Goal: Task Accomplishment & Management: Manage account settings

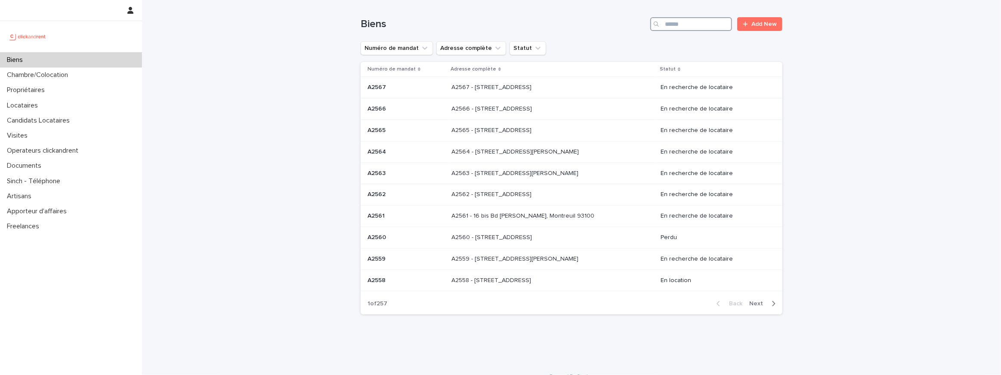
click at [684, 23] on input "Search" at bounding box center [691, 24] width 82 height 14
paste input "*****"
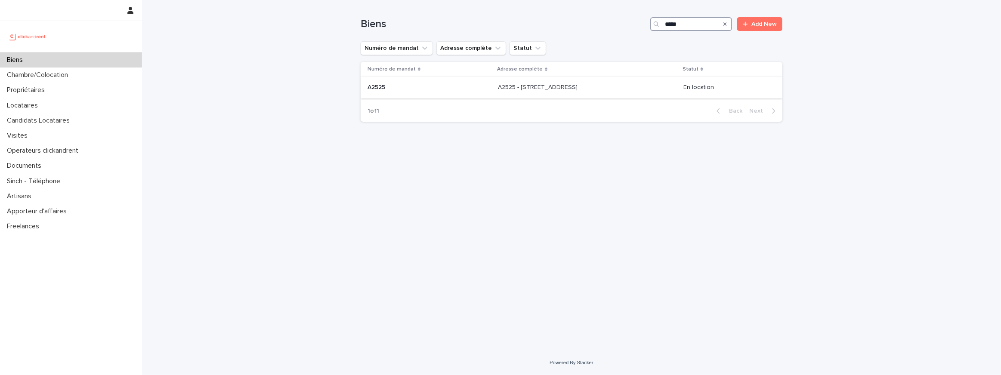
type input "*****"
click at [422, 93] on div "A2525 A2525" at bounding box center [428, 87] width 123 height 14
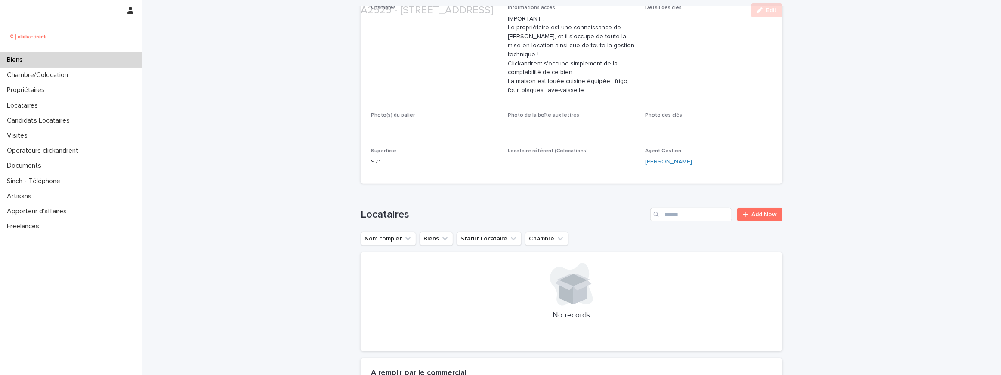
scroll to position [232, 0]
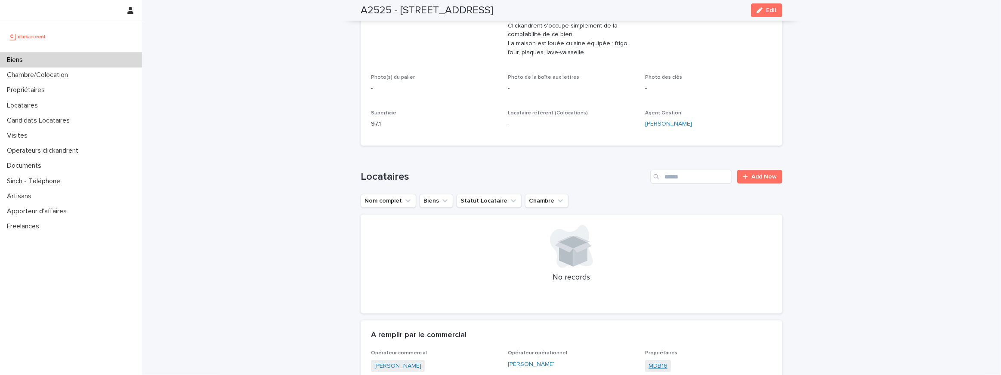
click at [660, 365] on link "MDB16" at bounding box center [657, 366] width 19 height 9
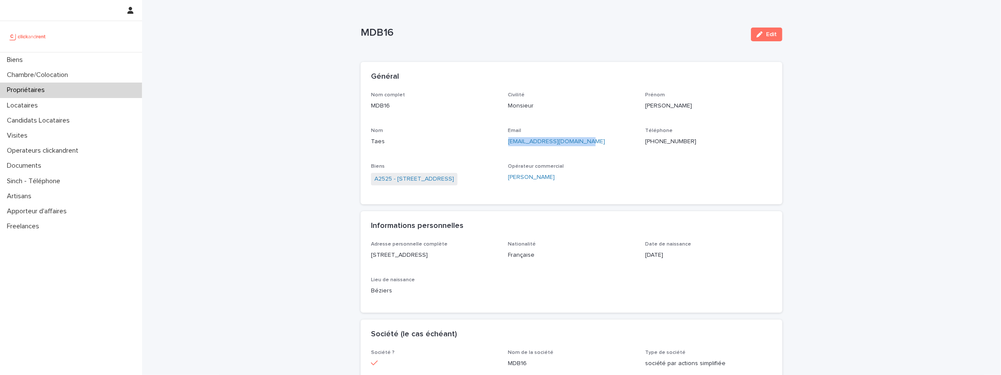
drag, startPoint x: 584, startPoint y: 146, endPoint x: 510, endPoint y: 145, distance: 74.4
click at [510, 145] on p "mdb16@hygie-consulting.fr" at bounding box center [571, 141] width 127 height 9
copy link "mdb16@hygie-consulting.fr"
click at [430, 177] on link "A2525 - 36 rue Monlogis, Angoulême 16000" at bounding box center [414, 179] width 80 height 9
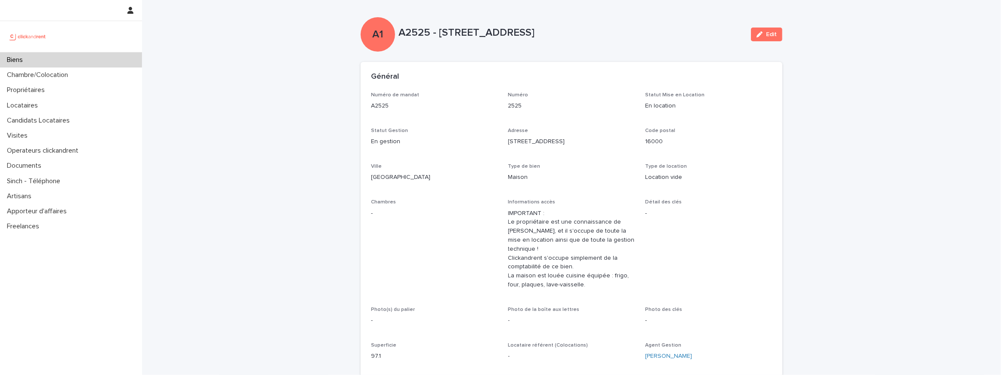
scroll to position [82, 0]
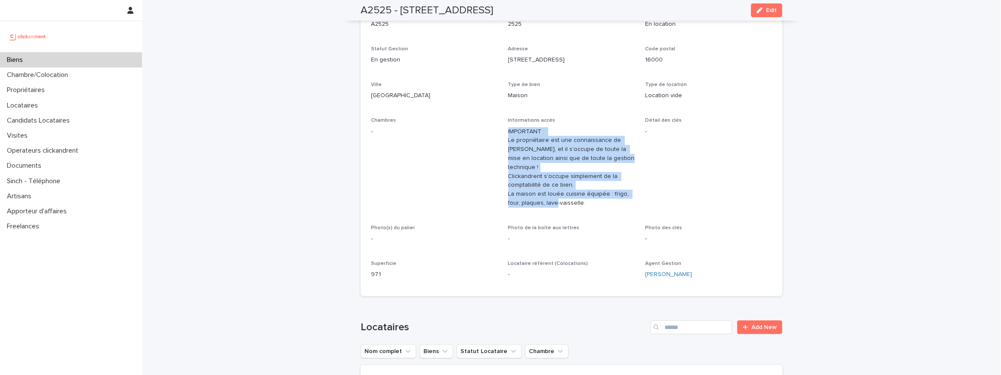
drag, startPoint x: 505, startPoint y: 128, endPoint x: 607, endPoint y: 222, distance: 139.1
click at [607, 222] on div "Numéro de mandat A2525 Numéro 2525 Statut Mise en Location En location Statut G…" at bounding box center [571, 148] width 401 height 276
click at [575, 170] on p "IMPORTANT : Le propriétaire est une connaissance de Romain, et il s'occupe de t…" at bounding box center [571, 167] width 127 height 80
drag, startPoint x: 524, startPoint y: 170, endPoint x: 566, endPoint y: 202, distance: 53.1
click at [567, 202] on p "IMPORTANT : Le propriétaire est une connaissance de Romain, et il s'occupe de t…" at bounding box center [571, 167] width 127 height 80
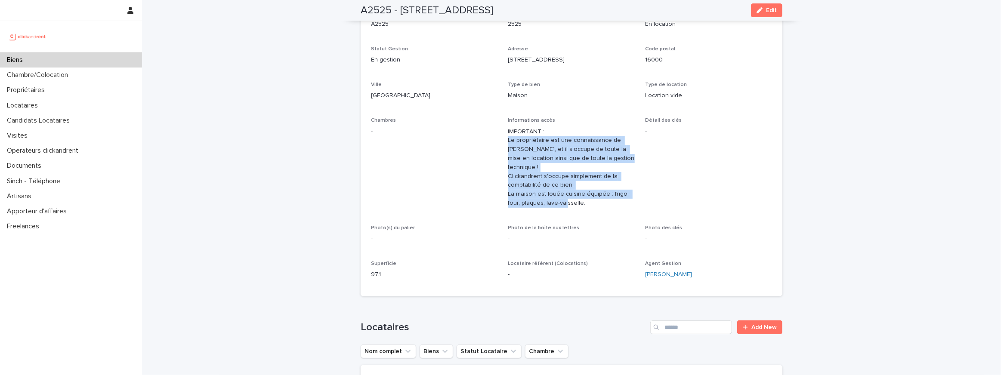
drag, startPoint x: 580, startPoint y: 206, endPoint x: 509, endPoint y: 144, distance: 93.9
click at [509, 144] on p "IMPORTANT : Le propriétaire est une connaissance de Romain, et il s'occupe de t…" at bounding box center [571, 167] width 127 height 80
copy p "Le propriétaire est une connaissance de Romain, et il s'occupe de toute la mise…"
click at [86, 56] on div "Biens" at bounding box center [71, 59] width 142 height 15
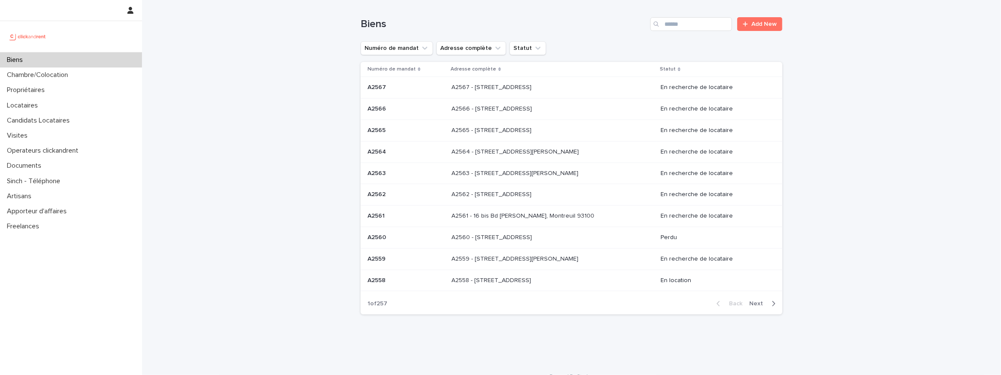
click at [530, 83] on p "A2567 - [STREET_ADDRESS]" at bounding box center [492, 86] width 82 height 9
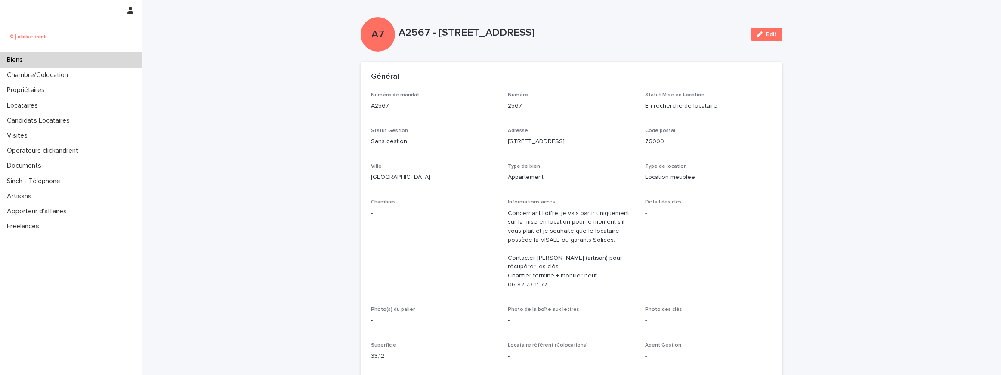
click at [68, 64] on div "Biens" at bounding box center [71, 59] width 142 height 15
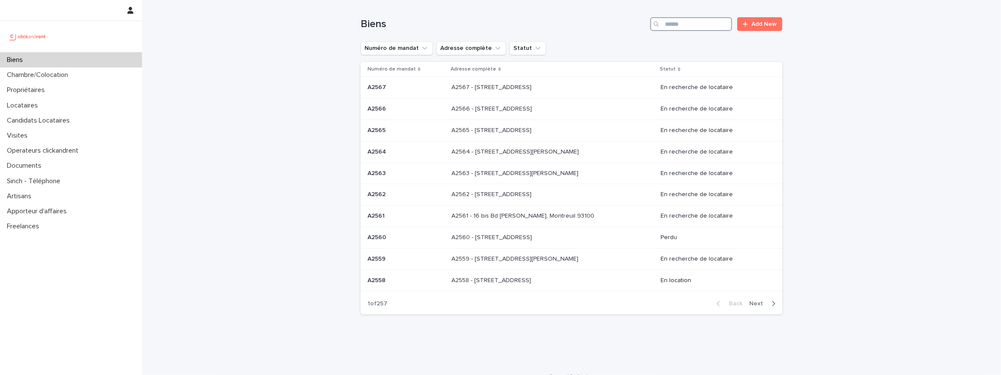
click at [702, 22] on input "Search" at bounding box center [691, 24] width 82 height 14
paste input "*****"
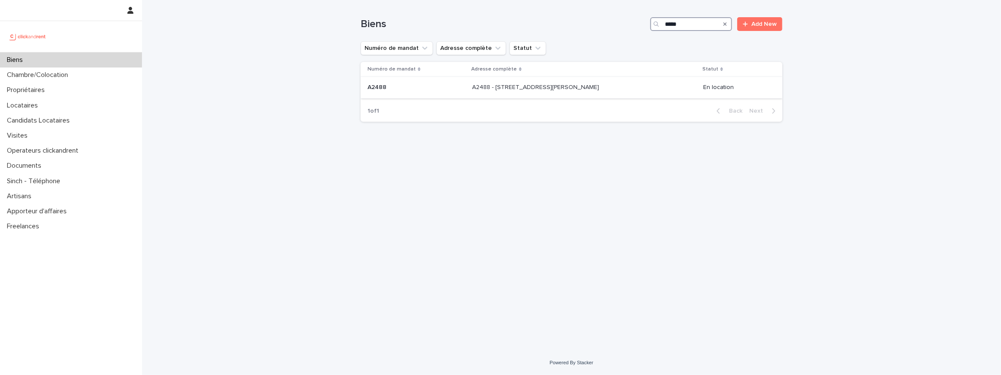
type input "*****"
click at [451, 90] on p at bounding box center [416, 87] width 98 height 7
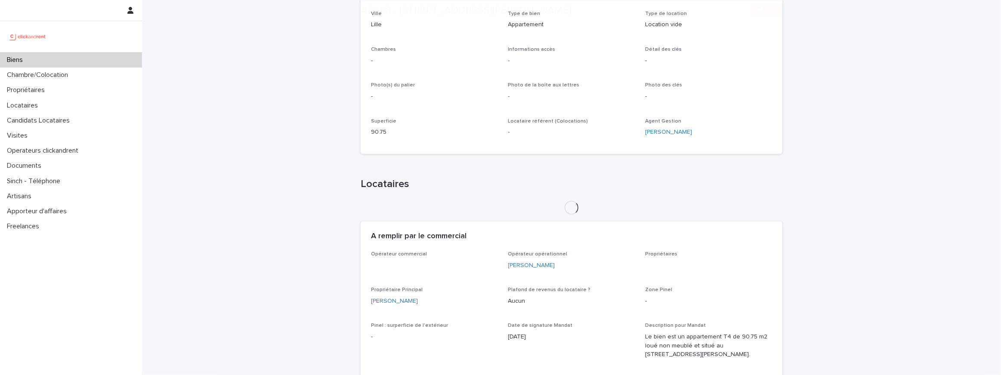
scroll to position [339, 0]
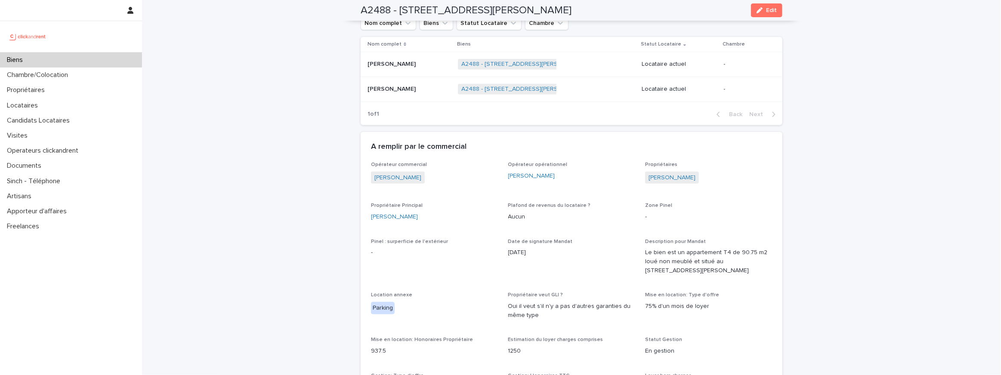
drag, startPoint x: 441, startPoint y: 216, endPoint x: 367, endPoint y: 213, distance: 74.5
copy link "[PERSON_NAME]"
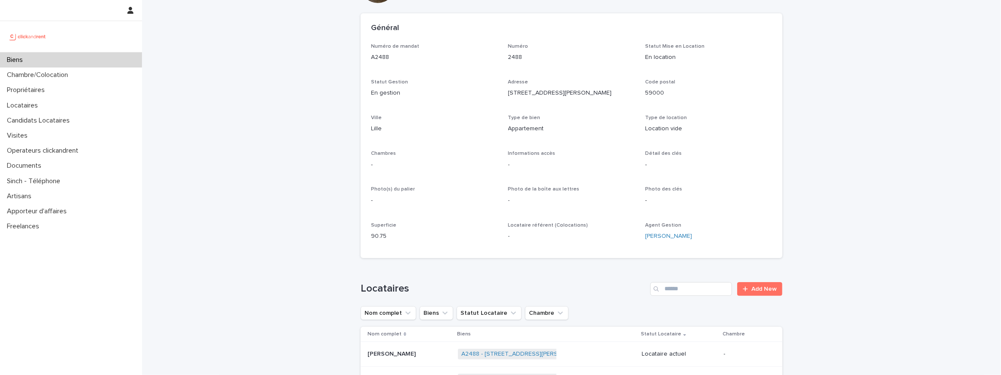
scroll to position [0, 0]
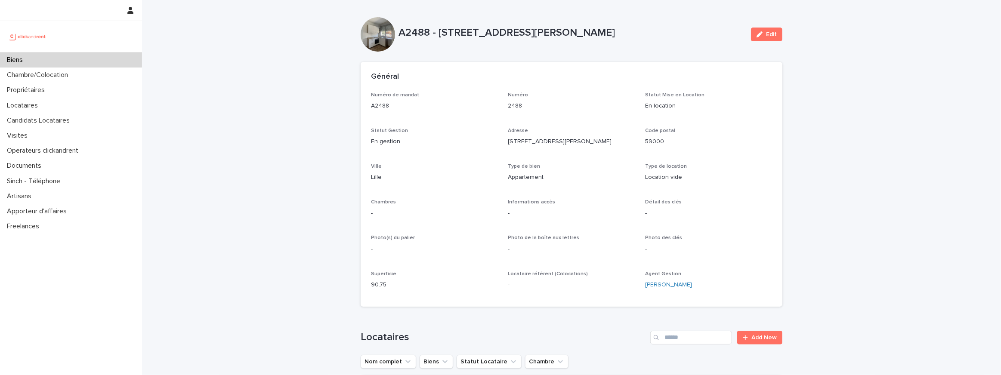
click at [120, 65] on div "Biens" at bounding box center [71, 59] width 142 height 15
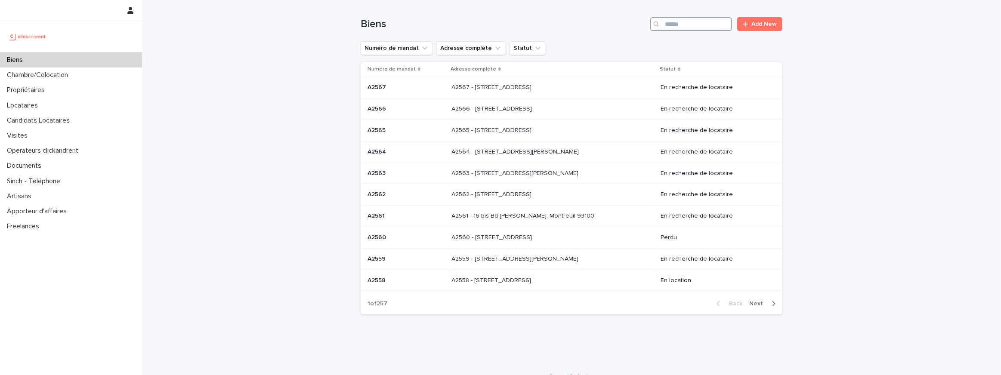
click at [683, 23] on input "Search" at bounding box center [691, 24] width 82 height 14
paste input "*****"
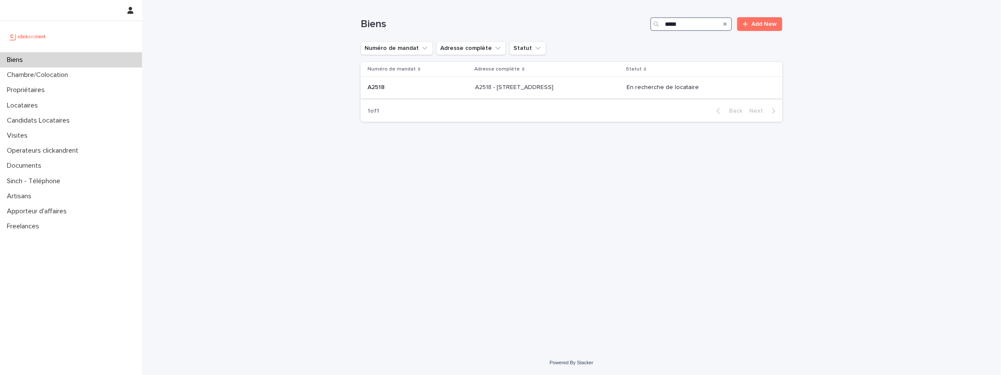
type input "*****"
click at [512, 91] on p "A2518 - [STREET_ADDRESS]" at bounding box center [515, 86] width 80 height 9
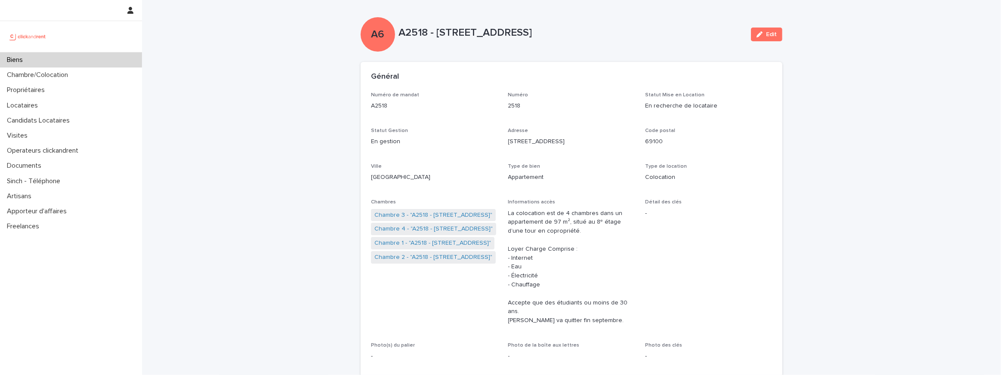
click at [540, 284] on p "La colocation est de 4 chambres dans un appartement de 97 m², situé au 8ᵉ étage…" at bounding box center [571, 267] width 127 height 116
drag, startPoint x: 540, startPoint y: 284, endPoint x: 538, endPoint y: 248, distance: 35.8
click at [538, 248] on p "La colocation est de 4 chambres dans un appartement de 97 m², situé au 8ᵉ étage…" at bounding box center [571, 267] width 127 height 116
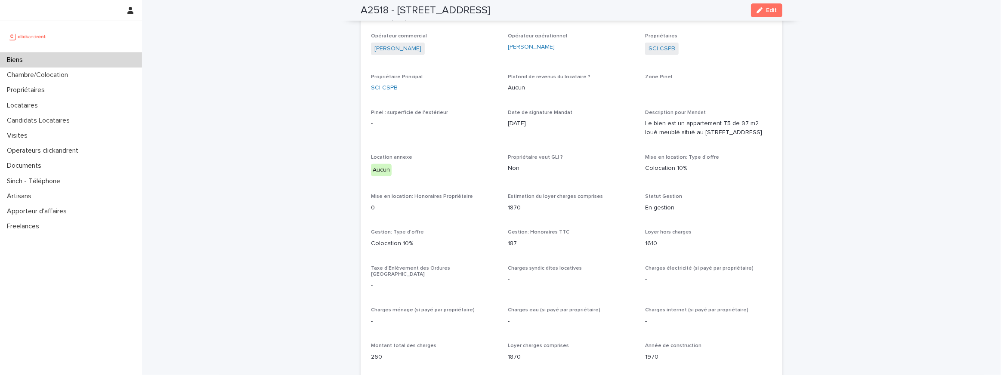
scroll to position [623, 0]
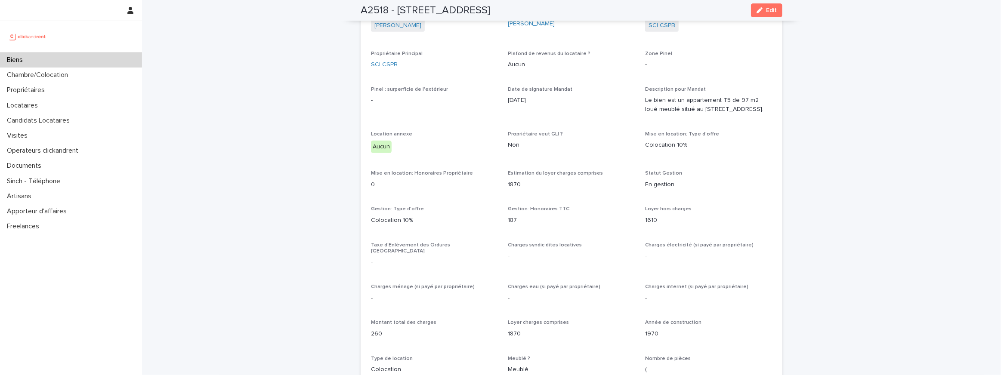
click at [89, 54] on div "Biens" at bounding box center [71, 59] width 142 height 15
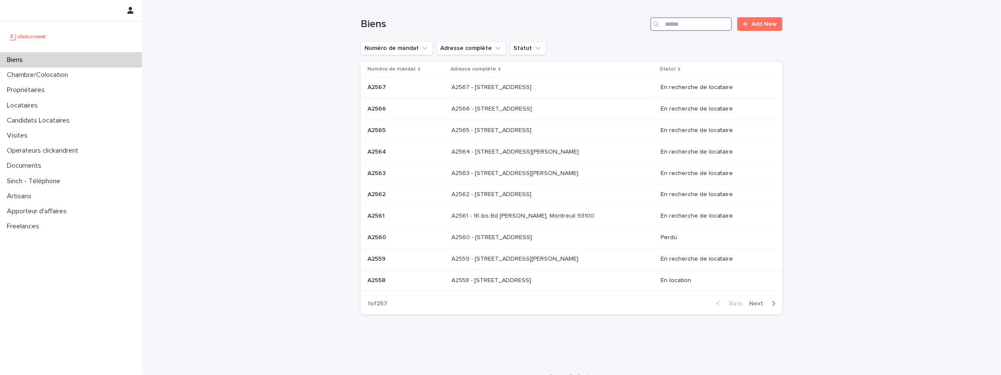
click at [677, 31] on input "Search" at bounding box center [691, 24] width 82 height 14
paste input "*****"
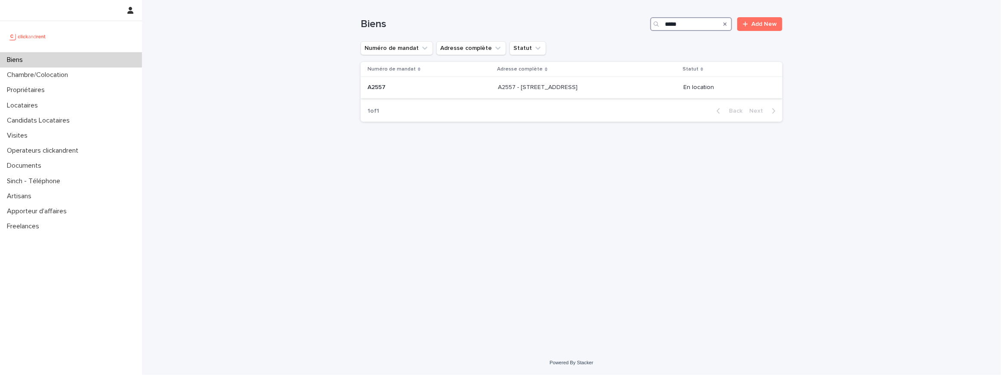
type input "*****"
click at [548, 88] on p "A2557 - [STREET_ADDRESS]" at bounding box center [538, 86] width 81 height 9
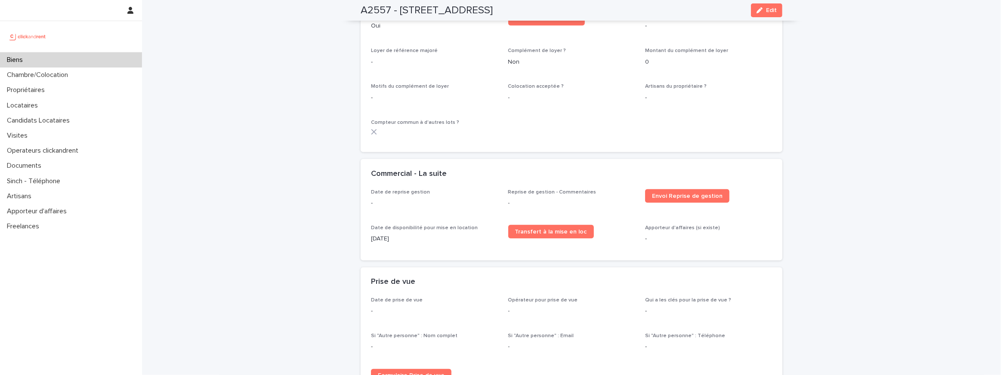
scroll to position [1132, 0]
drag, startPoint x: 399, startPoint y: 269, endPoint x: 367, endPoint y: 265, distance: 32.1
click at [367, 261] on div "Date de reprise gestion - Reprise de gestion - Commentaires - Envoi Reprise de …" at bounding box center [572, 224] width 422 height 71
copy p "[DATE]"
click at [765, 15] on button "Edit" at bounding box center [766, 10] width 31 height 14
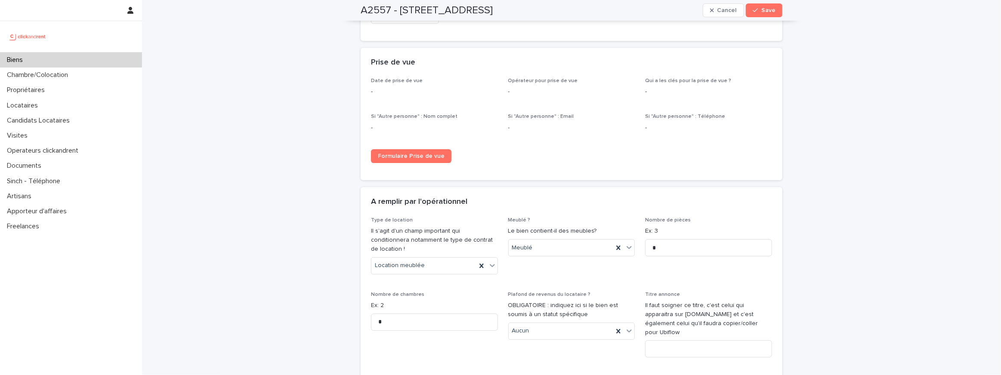
scroll to position [2184, 0]
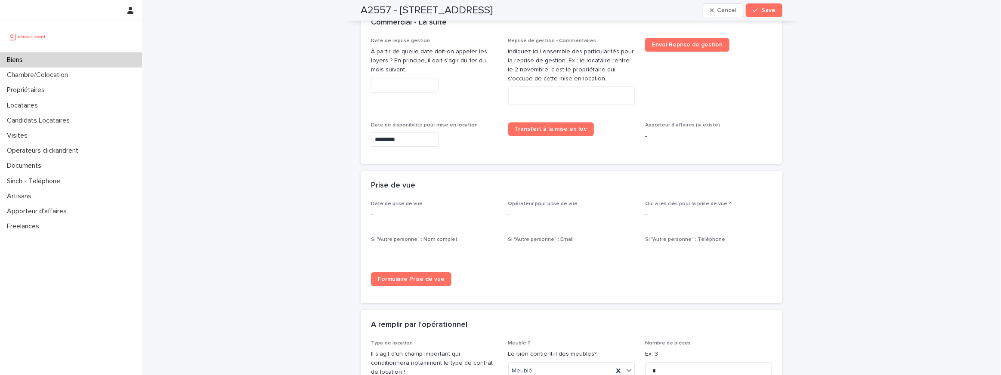
click at [542, 75] on div "Reprise de gestion - Commentaires Indiquez ici l'ensemble des particularités po…" at bounding box center [571, 75] width 127 height 74
click at [401, 83] on div "Date de reprise gestion À partir de quelle date doit-on appeler les loyers ? En…" at bounding box center [434, 69] width 127 height 62
click at [404, 78] on input "text" at bounding box center [405, 85] width 68 height 15
paste input "*********"
type input "**********"
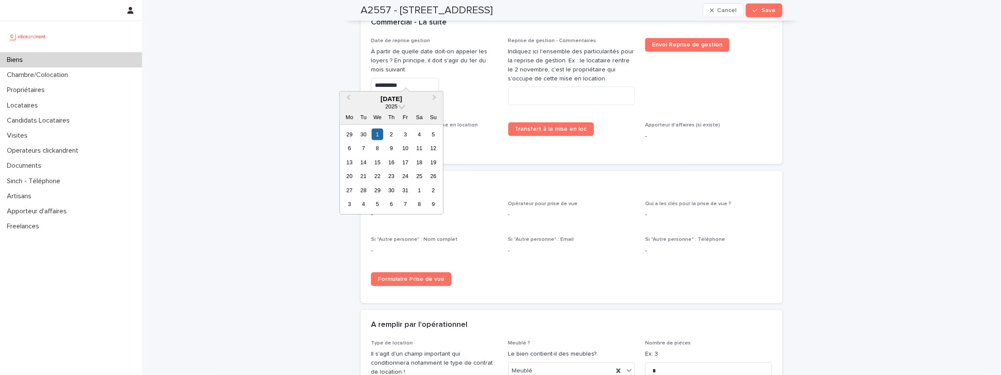
click at [457, 108] on div "**********" at bounding box center [571, 96] width 401 height 116
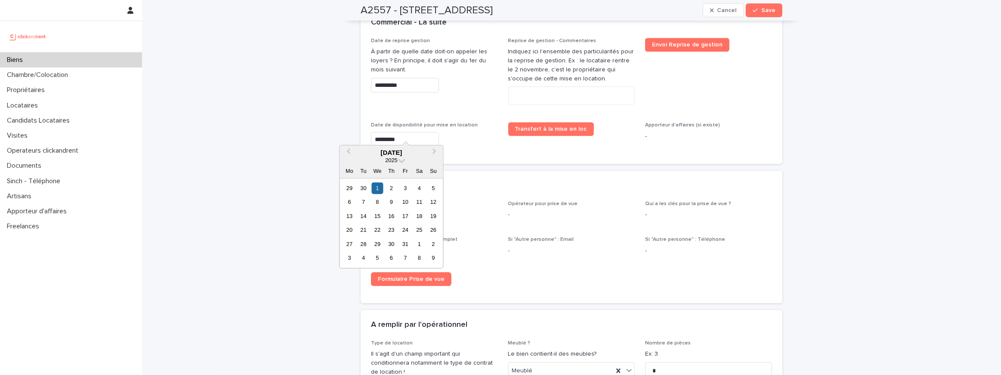
click at [415, 133] on input "*********" at bounding box center [405, 139] width 68 height 15
drag, startPoint x: 415, startPoint y: 133, endPoint x: 370, endPoint y: 133, distance: 44.7
click at [370, 133] on div "**********" at bounding box center [572, 101] width 422 height 127
type input "*"
click at [758, 13] on icon "button" at bounding box center [755, 10] width 5 height 6
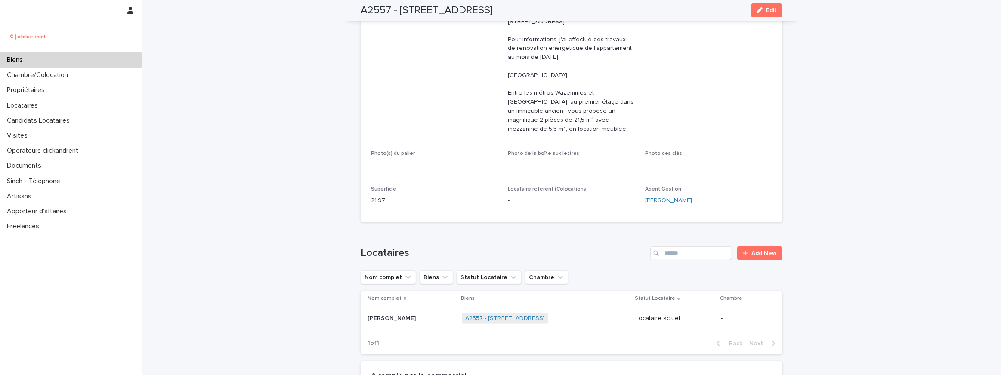
scroll to position [143, 0]
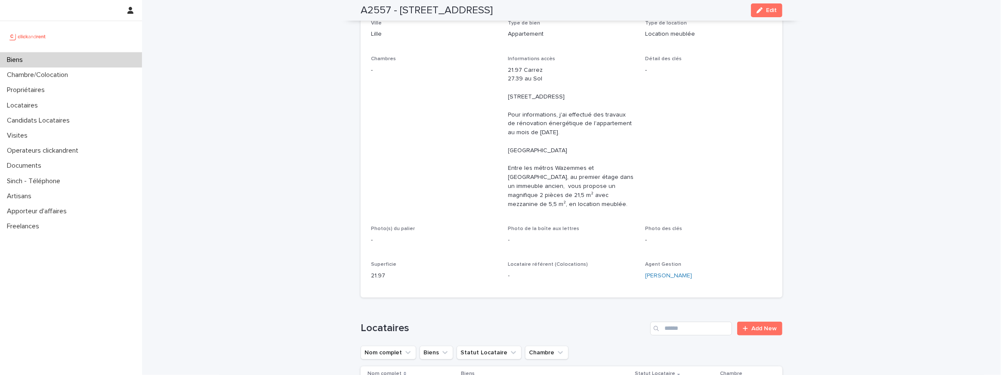
click at [523, 94] on p "21.97 Carrez 27.39 au Sol [STREET_ADDRESS] Pour informations, j'ai effectué des…" at bounding box center [571, 137] width 127 height 143
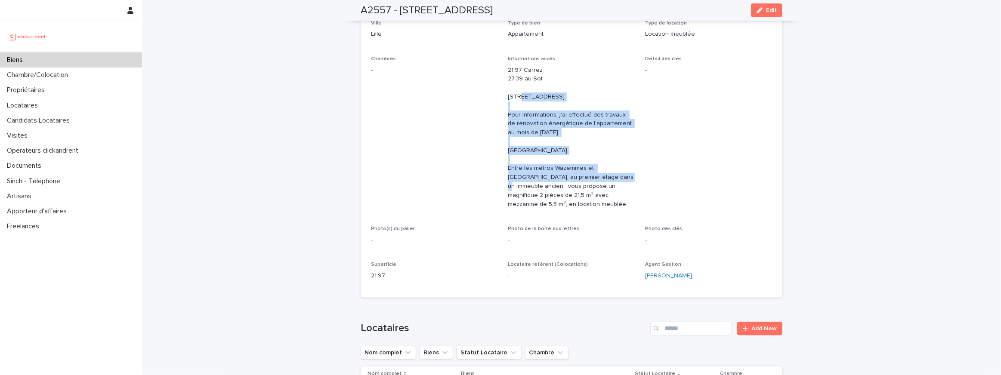
drag, startPoint x: 523, startPoint y: 94, endPoint x: 537, endPoint y: 157, distance: 65.1
click at [537, 157] on p "21.97 Carrez 27.39 au Sol [STREET_ADDRESS] Pour informations, j'ai effectué des…" at bounding box center [571, 137] width 127 height 143
drag, startPoint x: 526, startPoint y: 184, endPoint x: 569, endPoint y: 215, distance: 53.0
click at [569, 209] on p "21.97 Carrez 27.39 au Sol [STREET_ADDRESS] Pour informations, j'ai effectué des…" at bounding box center [571, 137] width 127 height 143
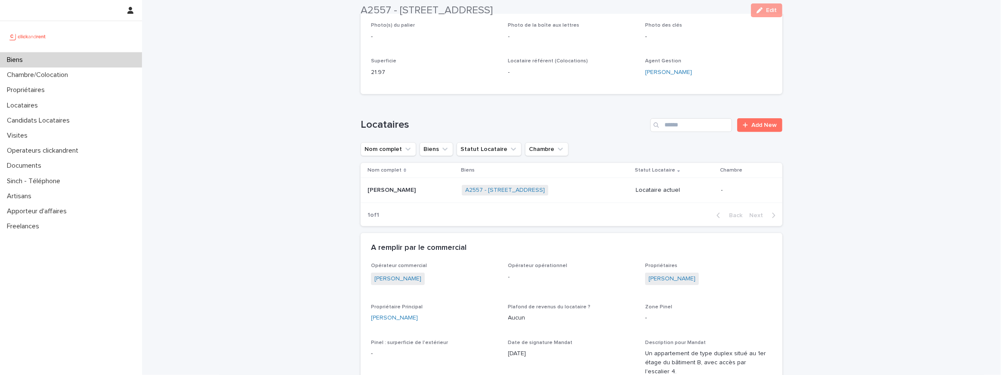
scroll to position [450, 0]
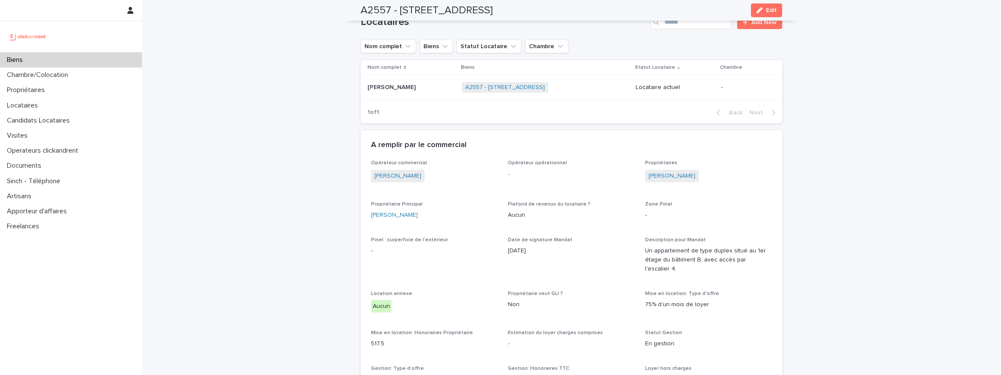
drag, startPoint x: 398, startPoint y: 11, endPoint x: 565, endPoint y: 19, distance: 167.5
click at [565, 19] on div "A2557 - [STREET_ADDRESS] Edit" at bounding box center [572, 10] width 422 height 21
copy h2 "[STREET_ADDRESS]"
click at [676, 181] on link "[PERSON_NAME]" at bounding box center [671, 176] width 47 height 9
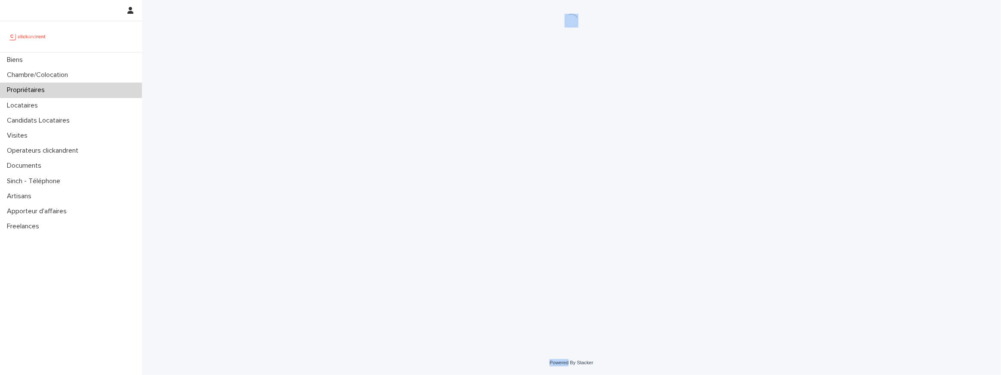
click at [676, 210] on div "Loading... Saving… Loading... Saving…" at bounding box center [571, 164] width 430 height 329
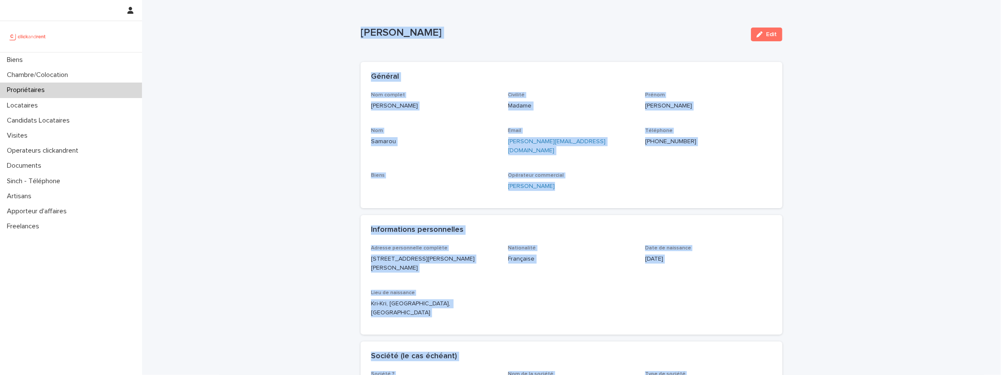
click at [515, 124] on div "Nom complet [PERSON_NAME] Civilité Madame Prénom [PERSON_NAME] Email [PERSON_NA…" at bounding box center [571, 145] width 401 height 106
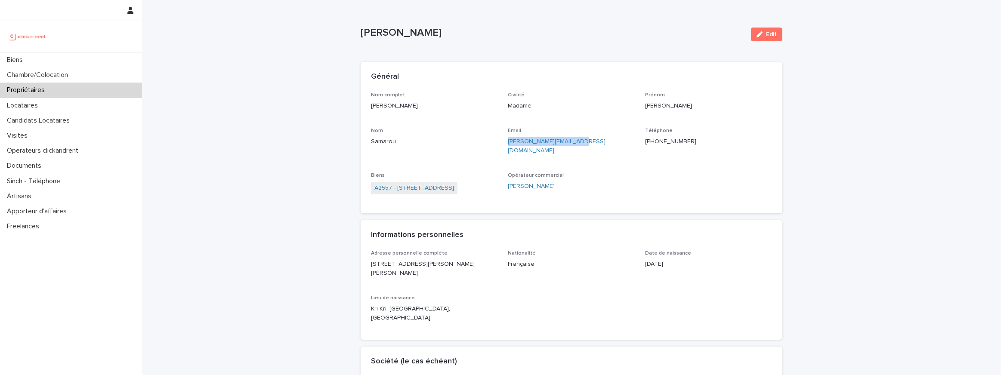
drag, startPoint x: 503, startPoint y: 141, endPoint x: 585, endPoint y: 143, distance: 81.8
click at [585, 143] on div "Nom complet [PERSON_NAME] Civilité Madame Prénom [PERSON_NAME] Email [PERSON_NA…" at bounding box center [571, 147] width 401 height 111
copy link "[PERSON_NAME][EMAIL_ADDRESS][DOMAIN_NAME]"
click at [418, 184] on link "A2557 - [STREET_ADDRESS]" at bounding box center [414, 188] width 80 height 9
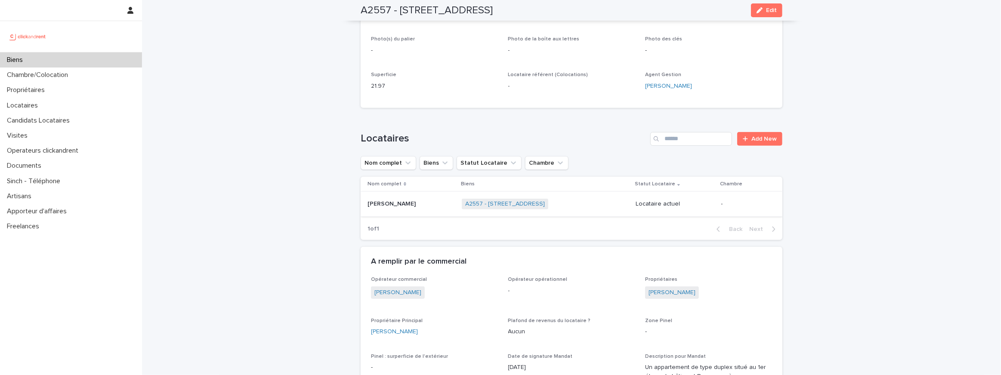
scroll to position [383, 0]
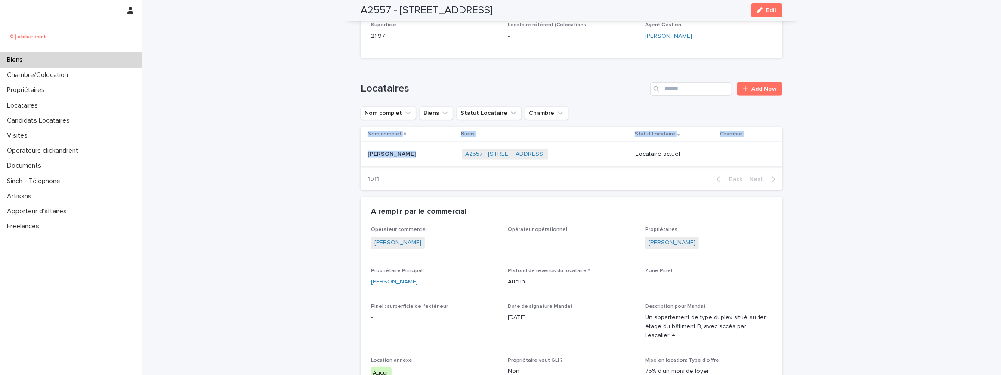
drag, startPoint x: 357, startPoint y: 189, endPoint x: 413, endPoint y: 191, distance: 56.0
click at [413, 158] on p at bounding box center [410, 154] width 87 height 7
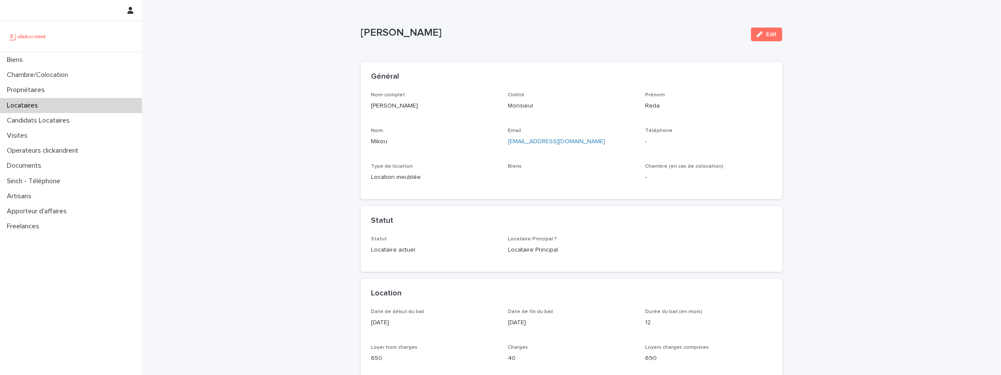
click at [414, 120] on div "Nom complet [PERSON_NAME] Civilité Monsieur [PERSON_NAME] Nom Mikou Email [EMAI…" at bounding box center [571, 140] width 401 height 97
drag, startPoint x: 561, startPoint y: 160, endPoint x: 528, endPoint y: 145, distance: 36.4
click at [528, 145] on div "Nom complet [PERSON_NAME] Civilité Monsieur [PERSON_NAME] Nom Mikou Email [EMAI…" at bounding box center [571, 140] width 401 height 97
click at [606, 140] on p "[EMAIL_ADDRESS][DOMAIN_NAME]" at bounding box center [571, 141] width 127 height 9
drag, startPoint x: 606, startPoint y: 140, endPoint x: 520, endPoint y: 140, distance: 86.5
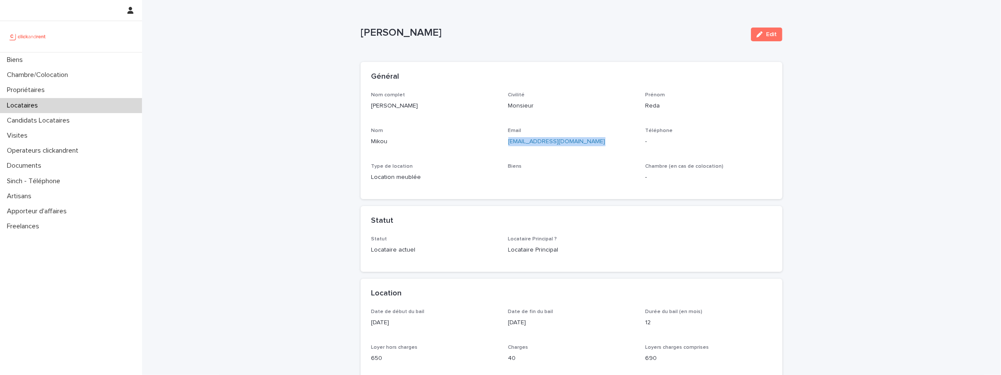
click at [520, 140] on p "[EMAIL_ADDRESS][DOMAIN_NAME]" at bounding box center [571, 141] width 127 height 9
copy link "[EMAIL_ADDRESS][DOMAIN_NAME]"
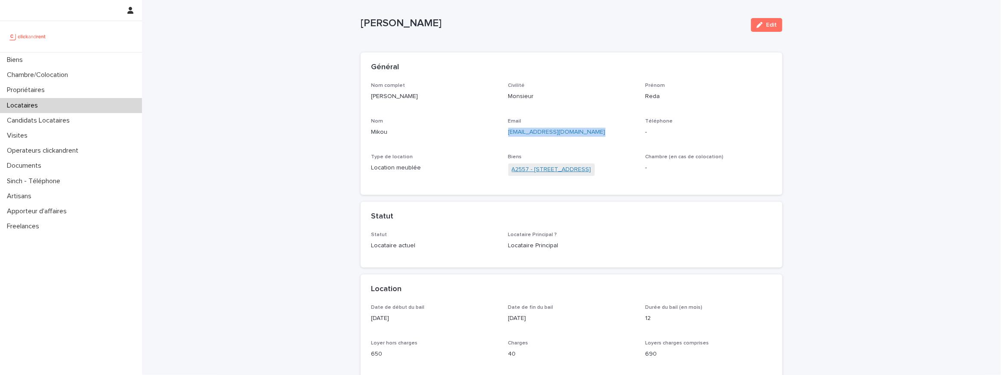
click at [530, 170] on link "A2557 - [STREET_ADDRESS]" at bounding box center [552, 169] width 80 height 9
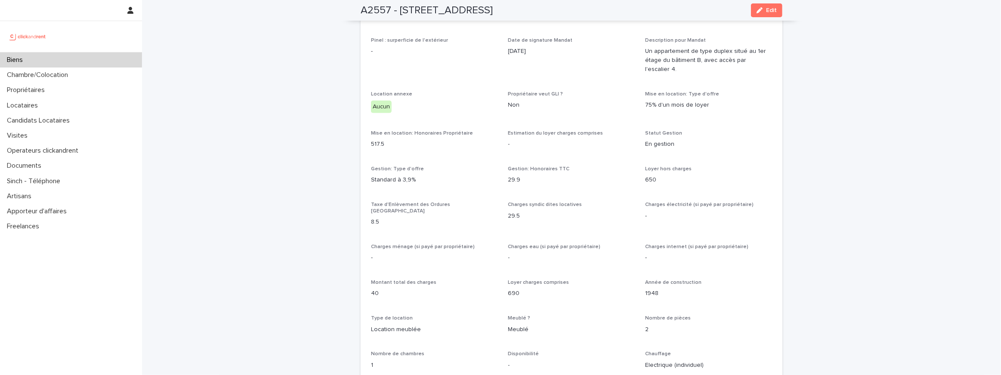
scroll to position [625, 0]
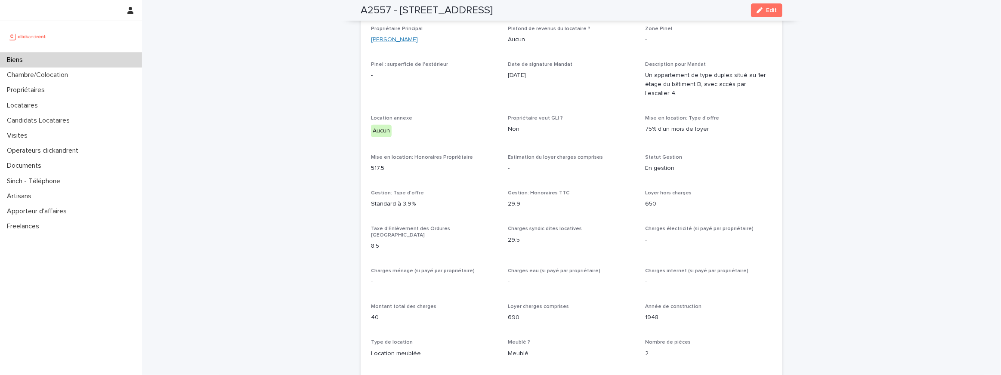
click at [411, 44] on div "[PERSON_NAME]" at bounding box center [434, 39] width 127 height 9
click at [404, 44] on link "[PERSON_NAME]" at bounding box center [394, 39] width 47 height 9
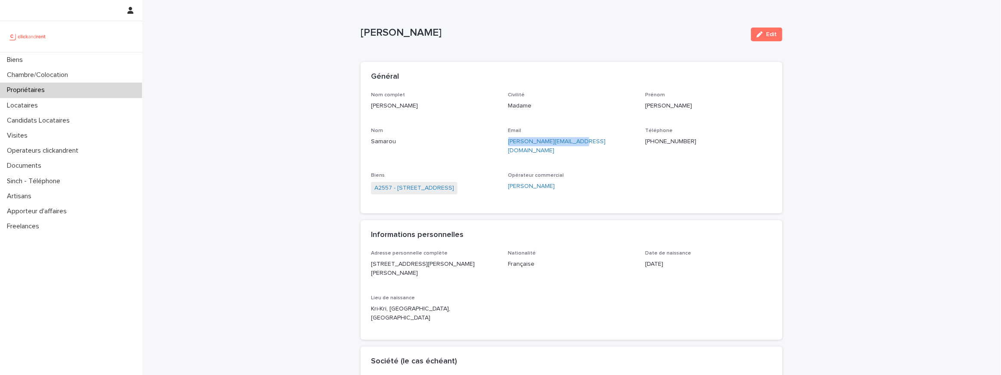
drag, startPoint x: 592, startPoint y: 145, endPoint x: 509, endPoint y: 141, distance: 83.1
click at [509, 141] on p "[PERSON_NAME][EMAIL_ADDRESS][DOMAIN_NAME]" at bounding box center [571, 146] width 127 height 18
copy link "[PERSON_NAME][EMAIL_ADDRESS][DOMAIN_NAME]"
click at [423, 184] on link "A2557 - [STREET_ADDRESS]" at bounding box center [414, 188] width 80 height 9
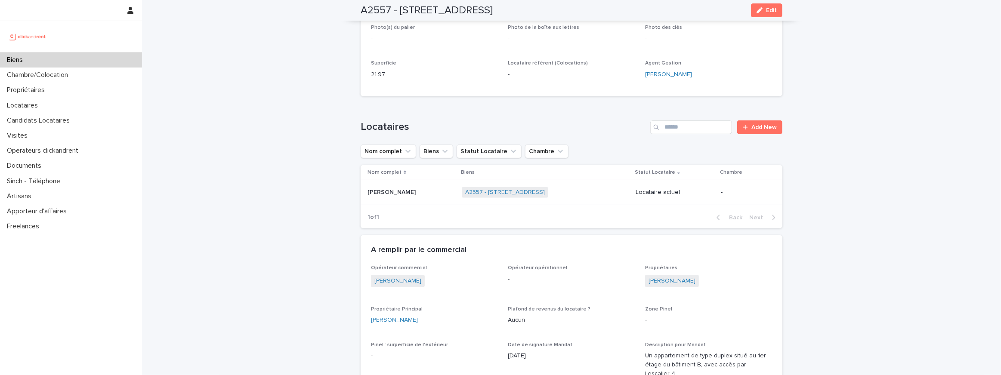
scroll to position [420, 0]
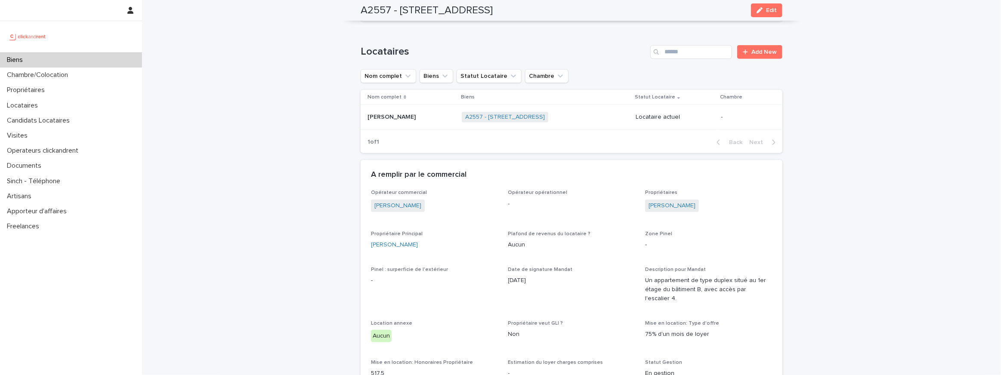
click at [382, 121] on p "[PERSON_NAME]" at bounding box center [392, 116] width 50 height 9
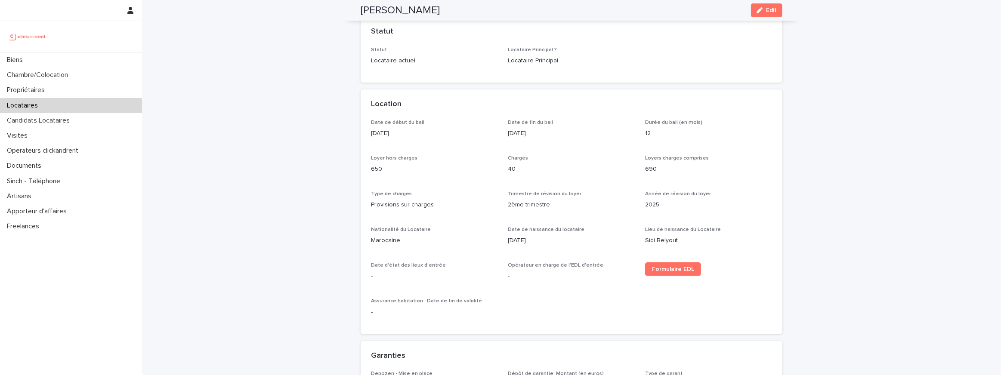
scroll to position [148, 0]
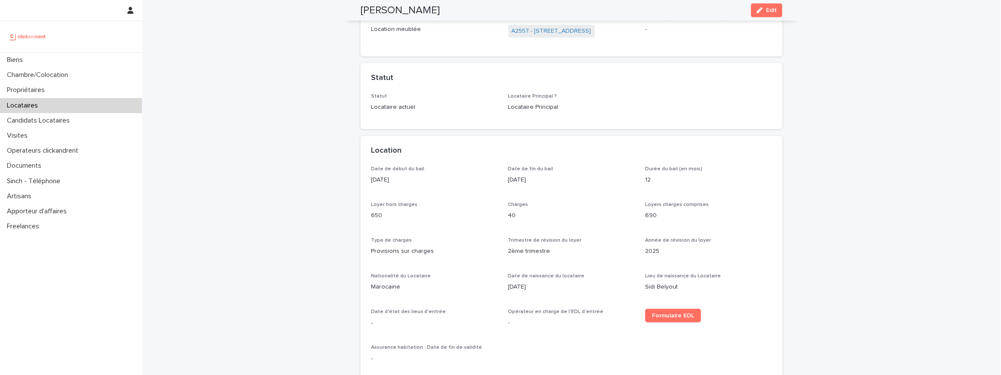
drag, startPoint x: 401, startPoint y: 176, endPoint x: 368, endPoint y: 176, distance: 32.7
click at [368, 176] on div "Date de début du bail [DATE] Date de fin du bail [DATE] Durée du bail (en mois)…" at bounding box center [572, 273] width 422 height 215
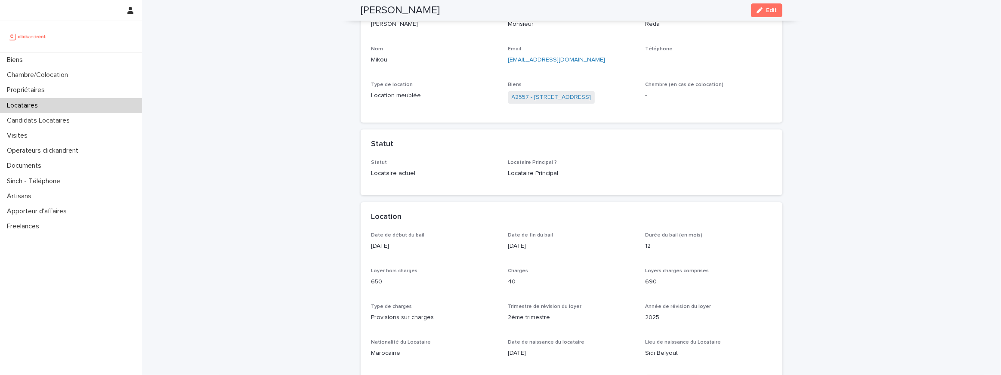
scroll to position [31, 0]
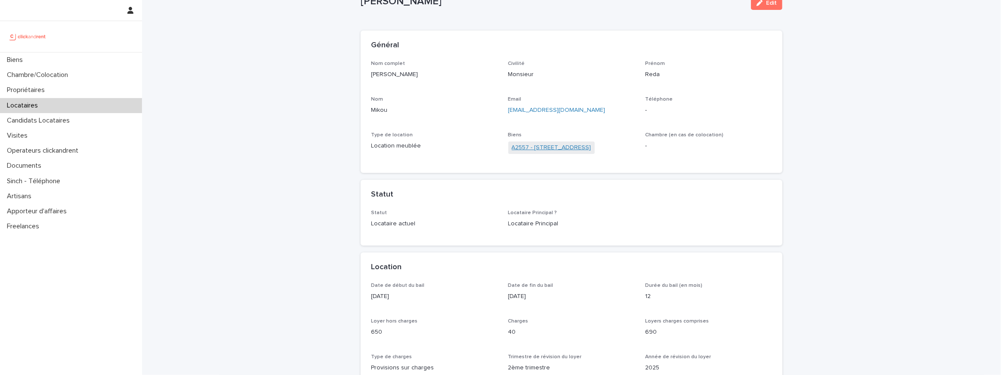
click at [538, 145] on link "A2557 - [STREET_ADDRESS]" at bounding box center [552, 147] width 80 height 9
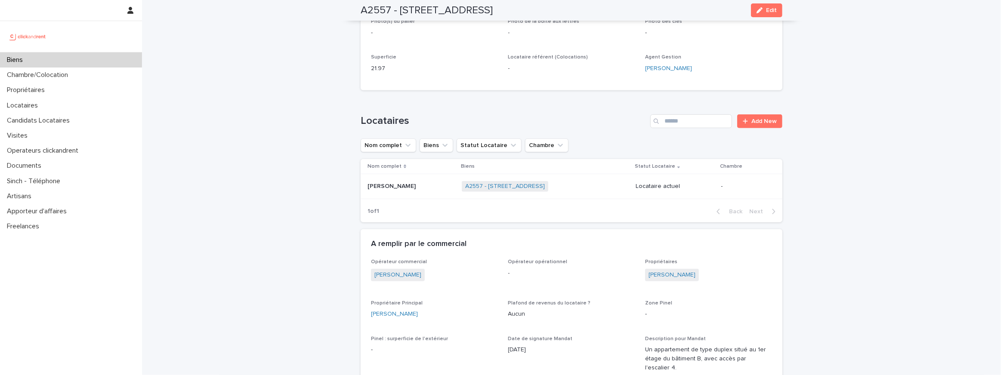
scroll to position [366, 0]
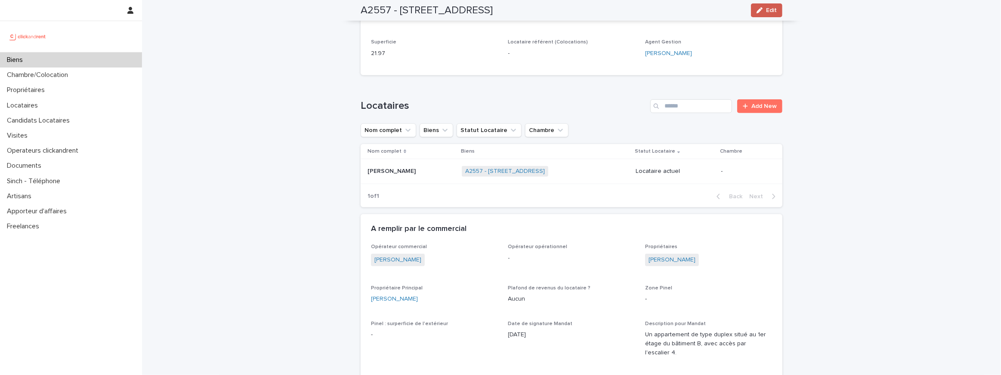
click at [771, 9] on span "Edit" at bounding box center [771, 10] width 11 height 6
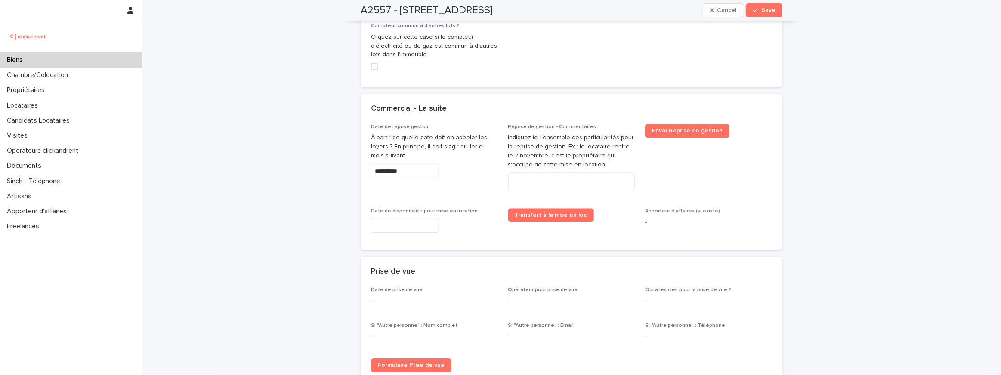
scroll to position [2014, 0]
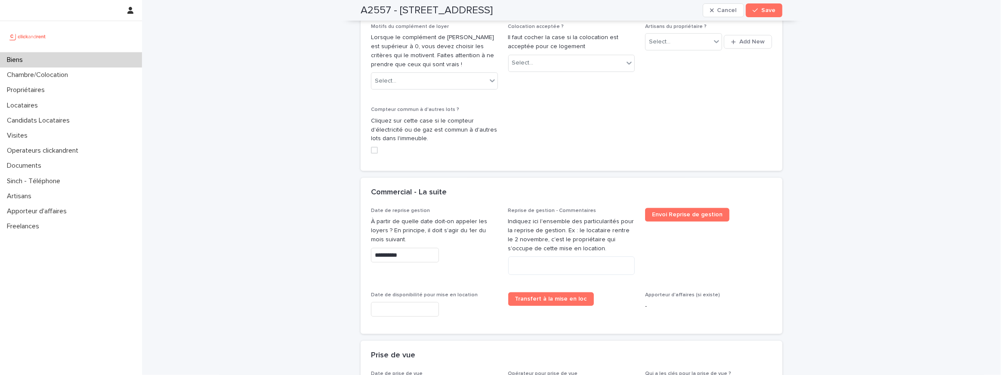
click at [380, 248] on input "**********" at bounding box center [405, 255] width 68 height 15
type input "**********"
click at [503, 228] on div "**********" at bounding box center [571, 266] width 401 height 116
click at [559, 269] on div "Reprise de gestion - Commentaires Indiquez ici l'ensemble des particularités po…" at bounding box center [571, 245] width 127 height 74
click at [559, 258] on textarea at bounding box center [571, 265] width 127 height 19
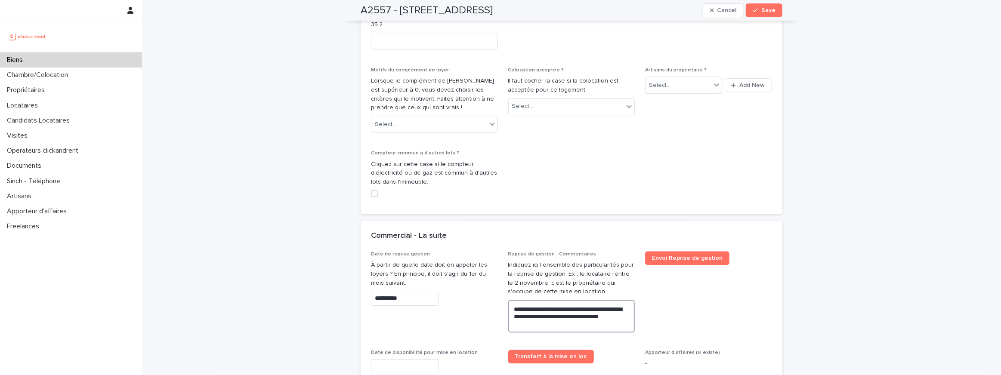
click at [599, 306] on textarea "**********" at bounding box center [571, 316] width 127 height 33
click at [0, 0] on lt-span "*** ** **" at bounding box center [0, 0] width 0 height 0
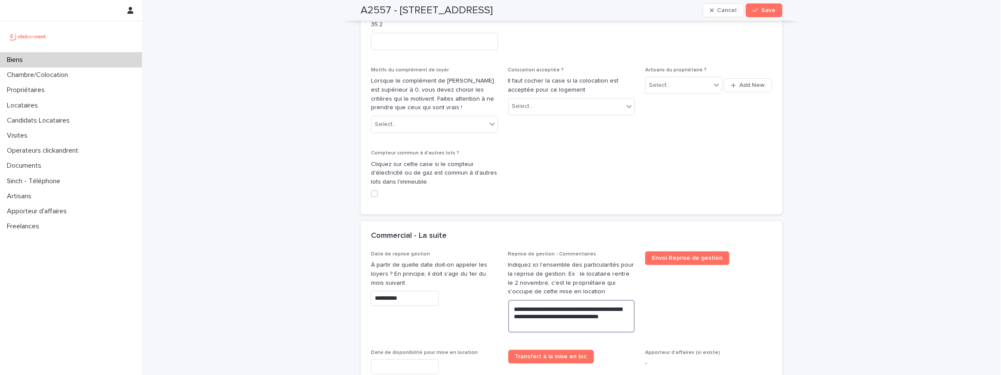
click at [517, 316] on textarea "**********" at bounding box center [571, 316] width 127 height 33
click at [0, 0] on lt-em "*********" at bounding box center [0, 0] width 0 height 0
click at [528, 306] on textarea "**********" at bounding box center [571, 316] width 127 height 33
click at [0, 0] on lt-span "** ** ***" at bounding box center [0, 0] width 0 height 0
type textarea "**********"
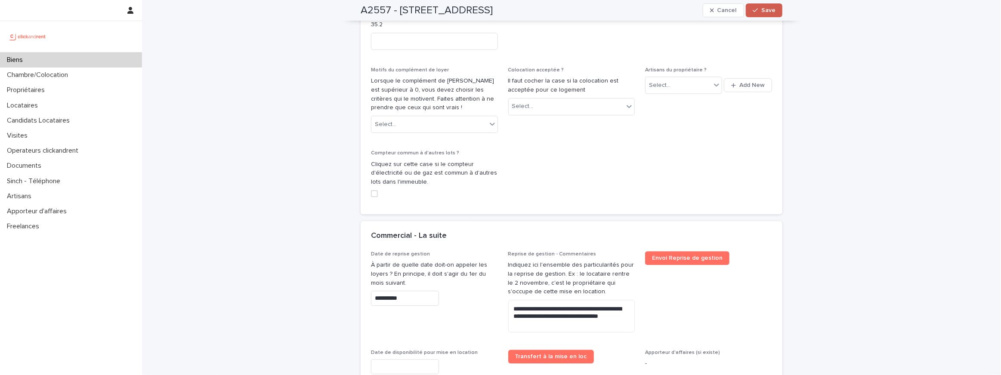
click at [757, 11] on icon "button" at bounding box center [755, 10] width 5 height 6
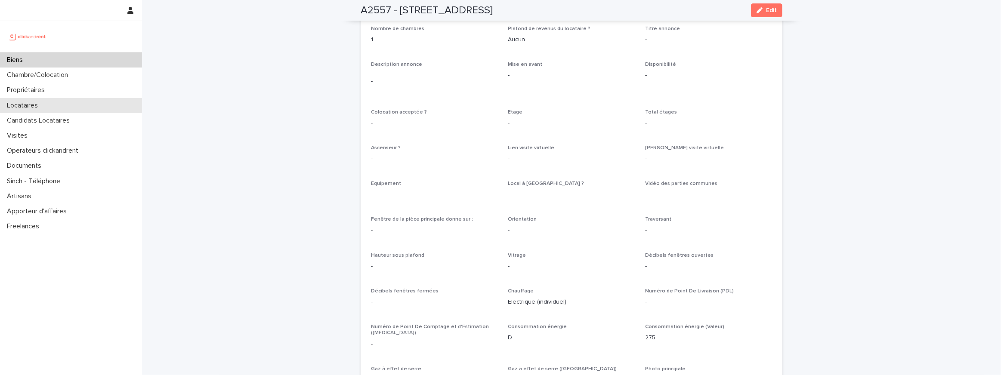
scroll to position [1472, 0]
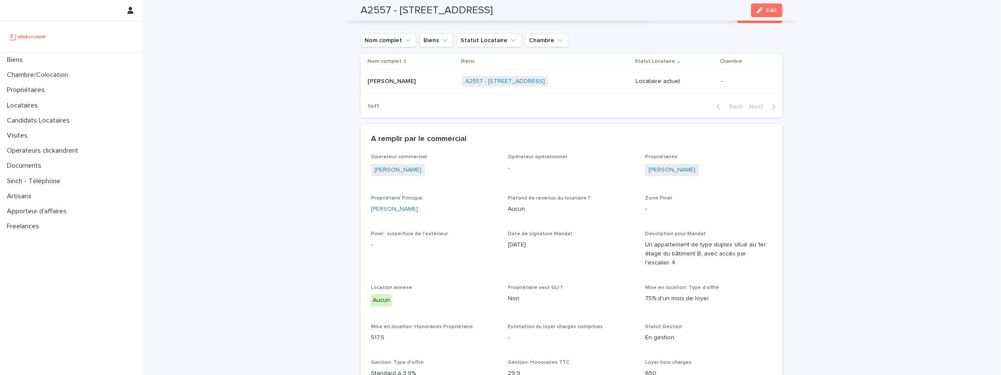
scroll to position [534, 0]
